Goal: Check status

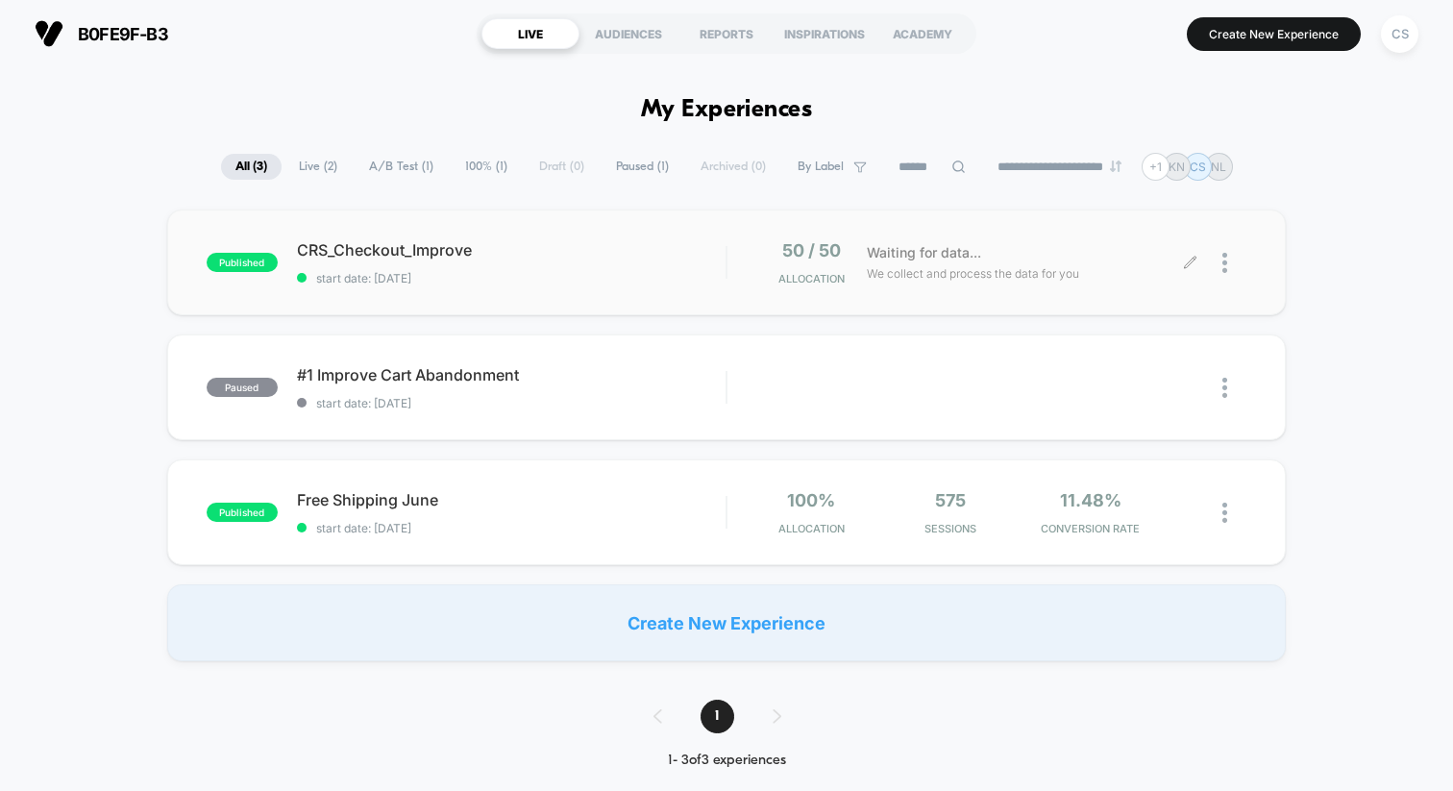
click at [860, 269] on div "Waiting for data... We collect and process the data for you" at bounding box center [1023, 262] width 333 height 45
